Goal: Unclear

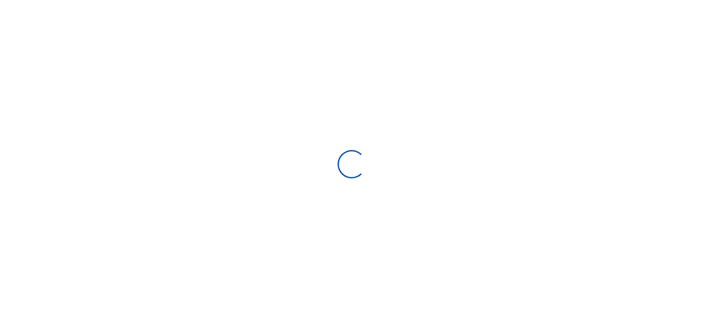
drag, startPoint x: 61, startPoint y: 6, endPoint x: 127, endPoint y: 43, distance: 75.1
click at [127, 43] on div at bounding box center [351, 164] width 703 height 328
